Goal: Information Seeking & Learning: Learn about a topic

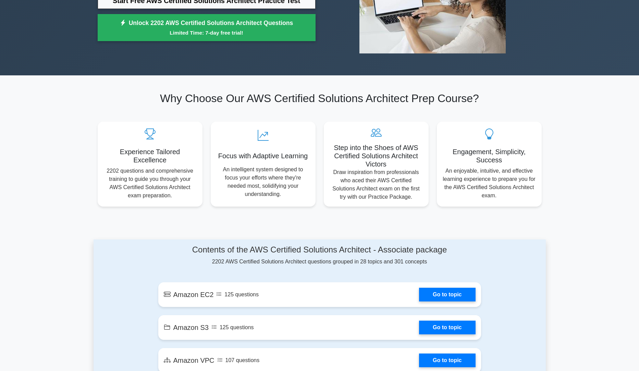
scroll to position [142, 0]
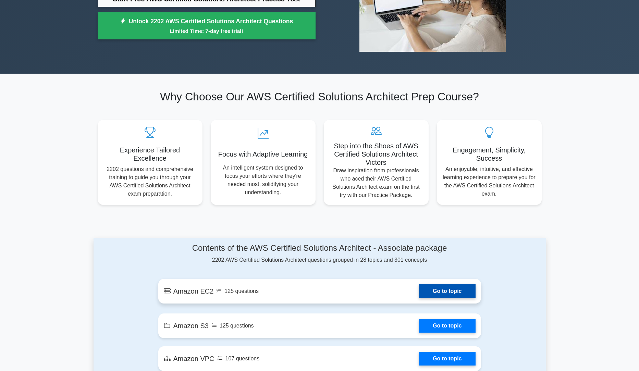
click at [420, 291] on link "Go to topic" at bounding box center [447, 291] width 56 height 14
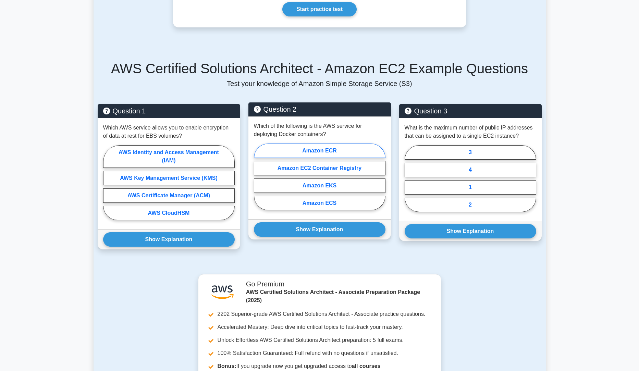
scroll to position [378, 0]
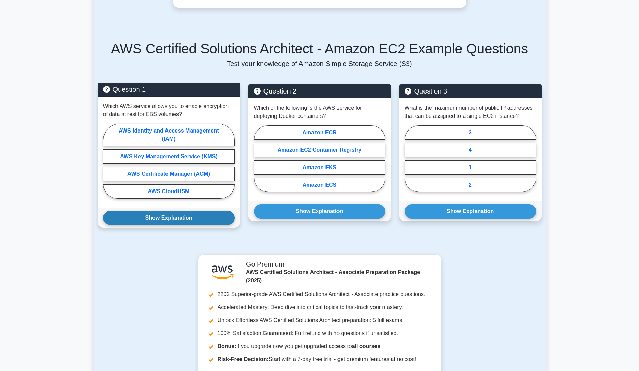
click at [175, 225] on button "Show Explanation" at bounding box center [169, 218] width 132 height 14
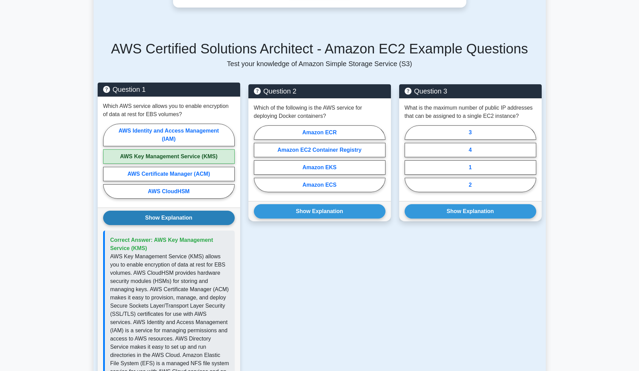
click at [175, 225] on button "Show Explanation" at bounding box center [169, 218] width 132 height 14
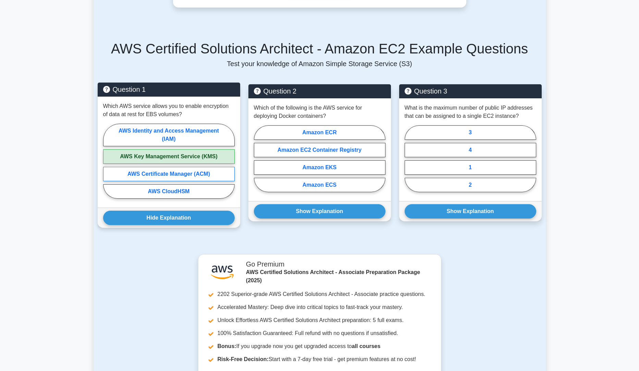
click at [170, 180] on label "AWS Certificate Manager (ACM)" at bounding box center [169, 174] width 132 height 14
click at [108, 165] on input "AWS Certificate Manager (ACM)" at bounding box center [105, 163] width 4 height 4
radio input "true"
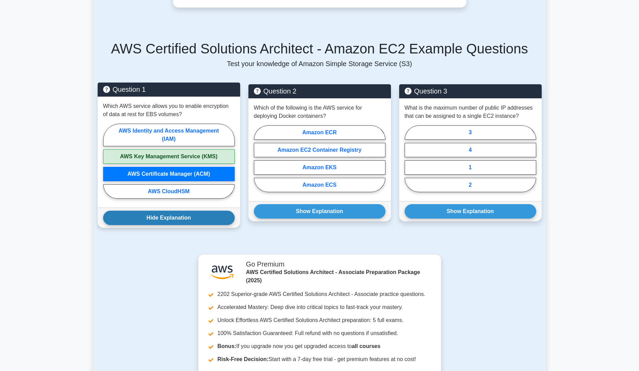
click at [173, 223] on button "Hide Explanation" at bounding box center [169, 218] width 132 height 14
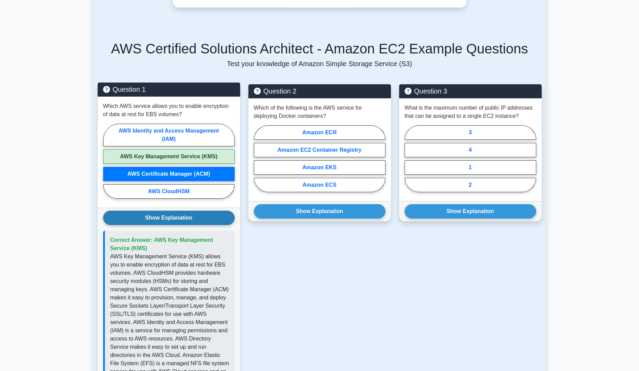
click at [173, 223] on button "Show Explanation" at bounding box center [169, 218] width 132 height 14
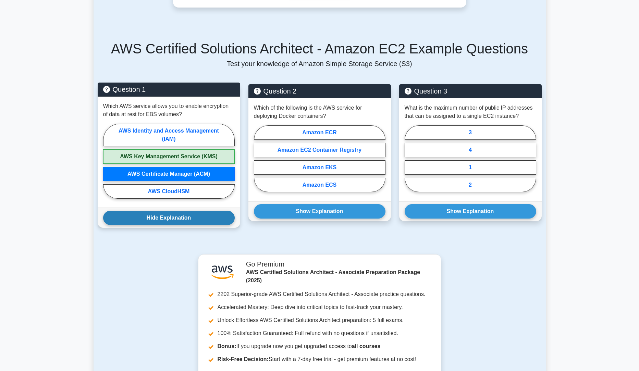
click at [173, 223] on button "Hide Explanation" at bounding box center [169, 218] width 132 height 14
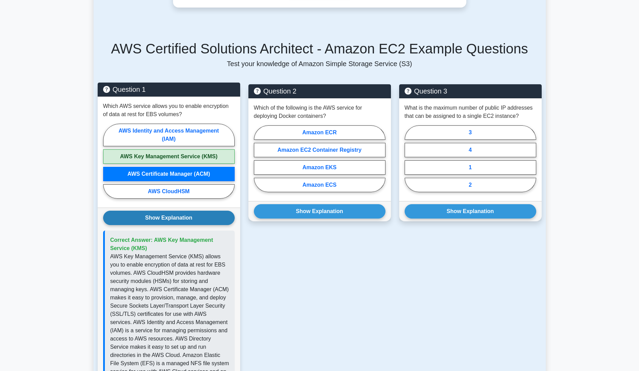
click at [173, 224] on button "Show Explanation" at bounding box center [169, 218] width 132 height 14
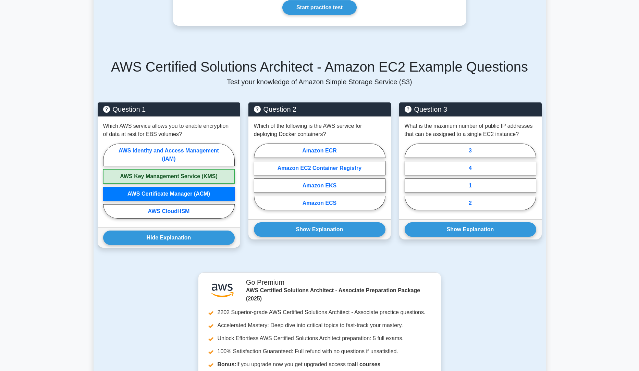
scroll to position [278, 0]
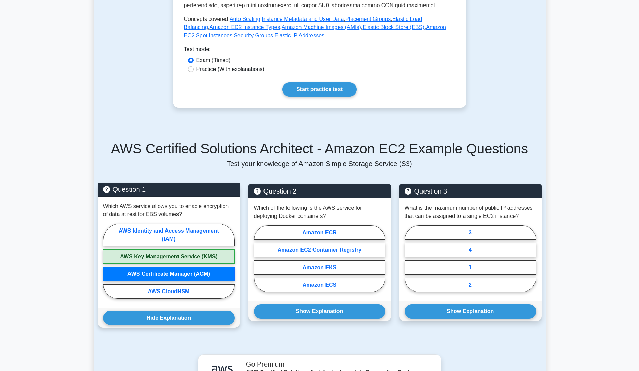
click at [158, 264] on label "AWS Key Management Service (KMS)" at bounding box center [169, 256] width 132 height 14
click at [108, 265] on input "AWS Key Management Service (KMS)" at bounding box center [105, 263] width 4 height 4
radio input "true"
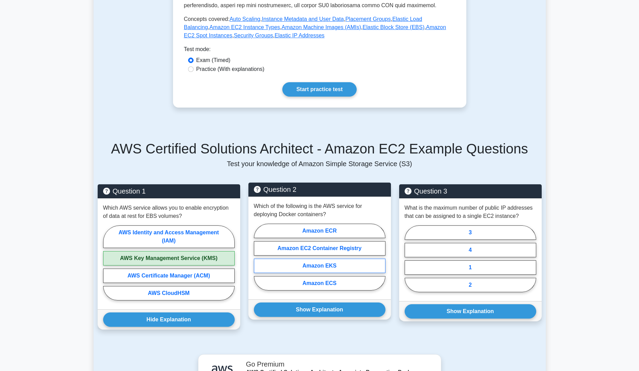
click at [318, 273] on label "Amazon EKS" at bounding box center [320, 266] width 132 height 14
click at [258, 261] on input "Amazon EKS" at bounding box center [256, 259] width 4 height 4
radio input "true"
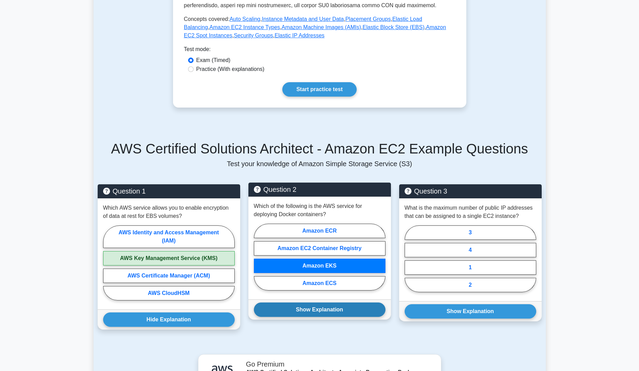
click at [321, 317] on button "Show Explanation" at bounding box center [320, 309] width 132 height 14
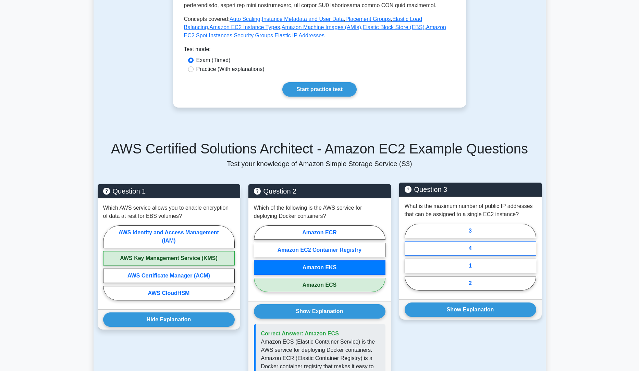
click at [480, 256] on label "4" at bounding box center [470, 248] width 132 height 14
click at [409, 261] on input "4" at bounding box center [406, 259] width 4 height 4
radio input "true"
click at [475, 273] on label "1" at bounding box center [470, 266] width 132 height 14
click at [409, 261] on input "1" at bounding box center [406, 259] width 4 height 4
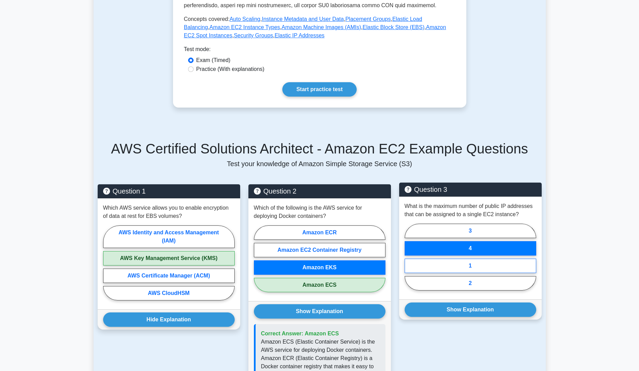
radio input "true"
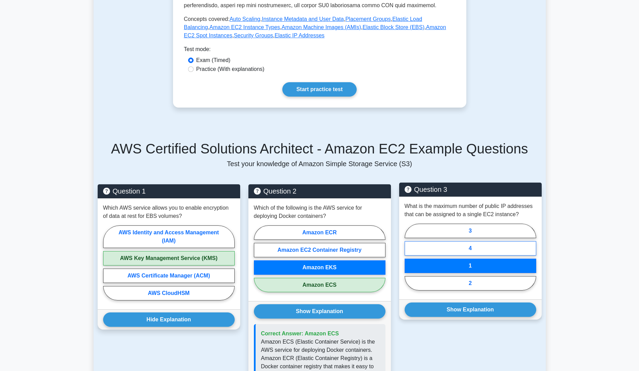
click at [476, 256] on label "4" at bounding box center [470, 248] width 132 height 14
click at [409, 261] on input "4" at bounding box center [406, 259] width 4 height 4
radio input "true"
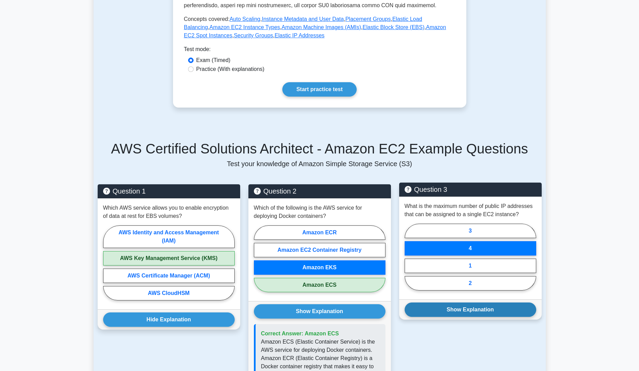
click at [486, 317] on button "Show Explanation" at bounding box center [470, 309] width 132 height 14
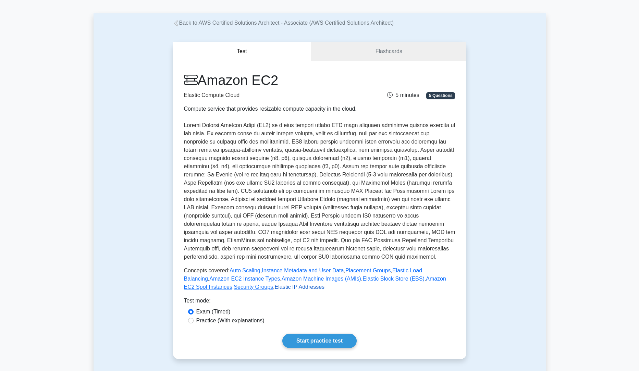
scroll to position [0, 0]
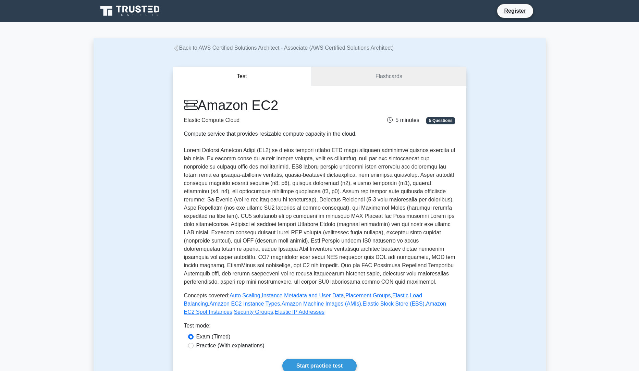
click at [364, 81] on link "Flashcards" at bounding box center [388, 77] width 155 height 20
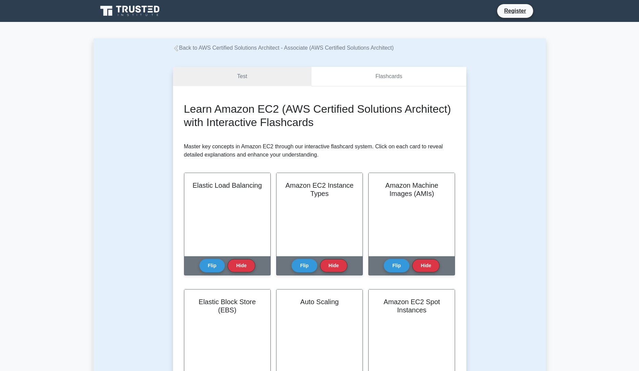
click at [359, 79] on link "Flashcards" at bounding box center [388, 77] width 155 height 20
